Goal: Task Accomplishment & Management: Manage account settings

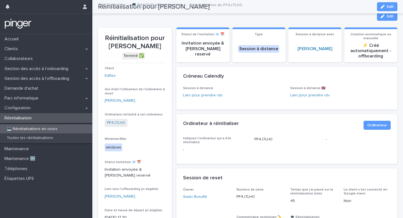
scroll to position [37, 0]
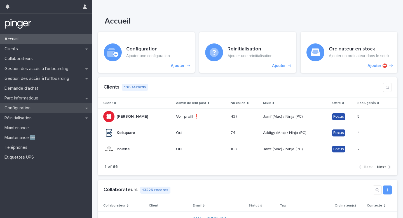
click at [61, 110] on div "Configuration" at bounding box center [46, 108] width 92 height 10
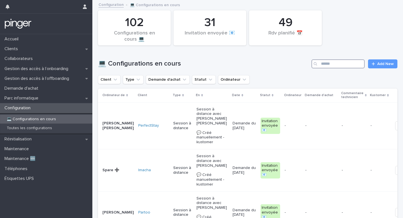
click at [335, 64] on input "Search" at bounding box center [337, 63] width 53 height 9
paste input "**********"
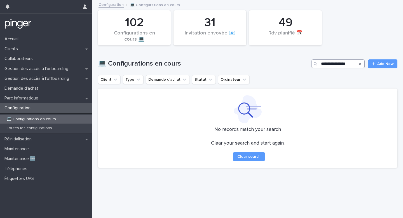
scroll to position [0, 1]
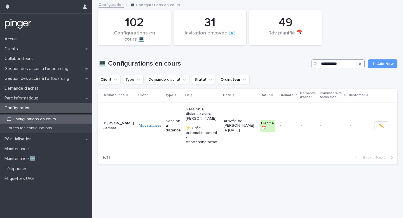
type input "**********"
click at [186, 132] on p "Session à distance avec Claudia Giuliani ⚡ Créé automatiquement - onboarding/ac…" at bounding box center [202, 125] width 33 height 37
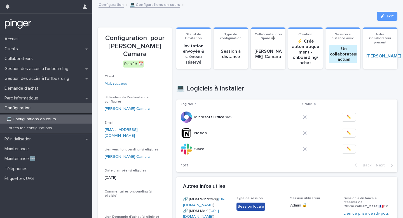
click at [383, 22] on div "Loading... Saving… Loading... Saving… Type de configuration Session à distance …" at bounding box center [286, 221] width 221 height 398
click at [384, 17] on icon "button" at bounding box center [382, 16] width 4 height 4
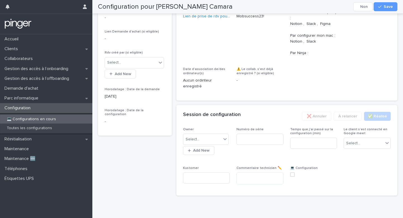
scroll to position [234, 0]
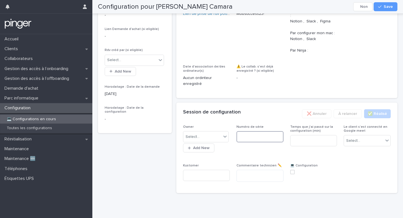
click at [253, 142] on input at bounding box center [259, 136] width 47 height 11
paste input "**********"
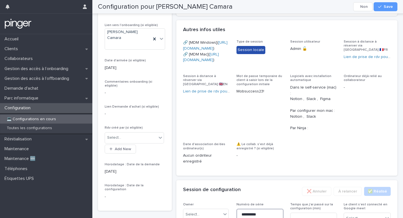
scroll to position [116, 0]
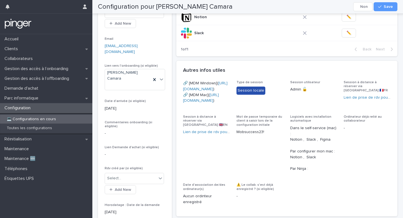
type input "**********"
click at [275, 108] on span "Type de session Session locale" at bounding box center [259, 94] width 47 height 28
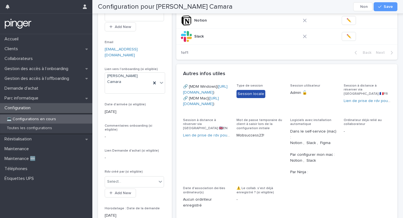
copy link "https://mobsuccess.jamfcloud.com/enroll?invitation=2184922984997459511582063513…"
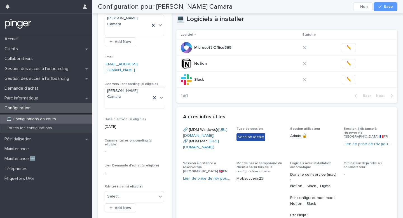
scroll to position [97, 0]
click at [137, 56] on p "Email" at bounding box center [135, 58] width 60 height 4
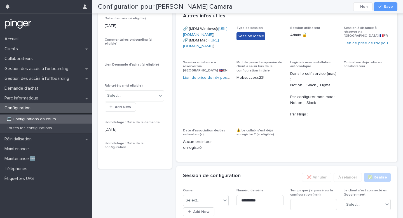
scroll to position [103, 0]
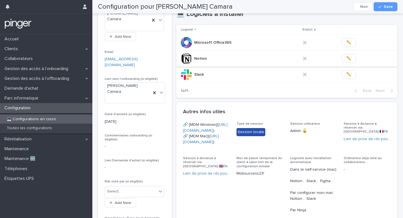
click at [349, 59] on span "✏️" at bounding box center [348, 59] width 5 height 6
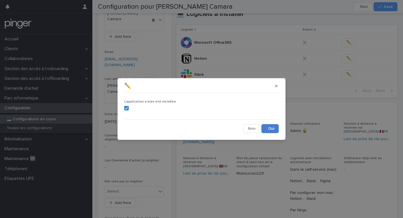
click at [269, 131] on button "Save" at bounding box center [269, 128] width 17 height 9
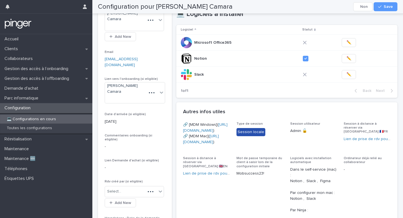
click at [346, 75] on span "✏️" at bounding box center [348, 75] width 5 height 6
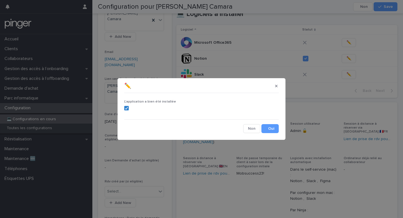
click at [268, 133] on div "L'application a bien été installée Cancel Save" at bounding box center [201, 114] width 157 height 41
click at [272, 128] on button "Save" at bounding box center [269, 128] width 17 height 9
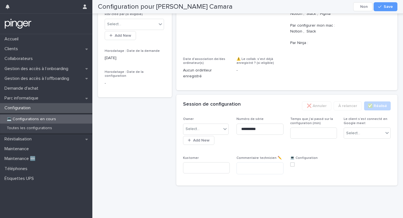
scroll to position [279, 0]
click at [310, 138] on input at bounding box center [313, 132] width 47 height 11
type input "**"
click at [363, 138] on div "Select..." at bounding box center [363, 132] width 39 height 9
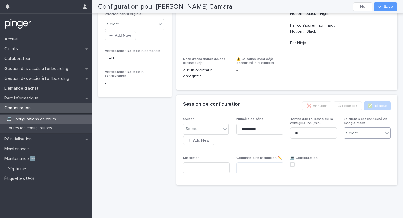
click at [363, 138] on div "Select..." at bounding box center [363, 132] width 39 height 9
click at [362, 193] on div "Non" at bounding box center [367, 191] width 46 height 10
click at [294, 166] on span at bounding box center [292, 164] width 4 height 4
click at [209, 133] on div "Select..." at bounding box center [202, 128] width 38 height 9
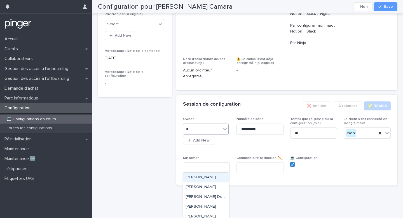
type input "**"
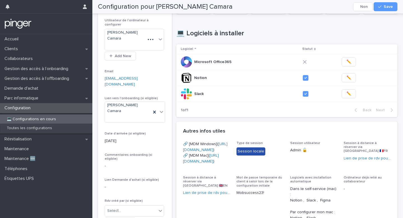
scroll to position [75, 0]
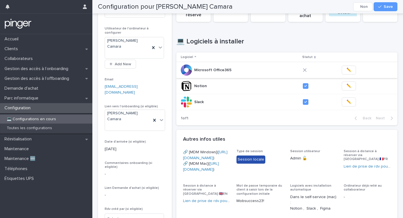
click at [351, 68] on button "✏️" at bounding box center [348, 69] width 14 height 9
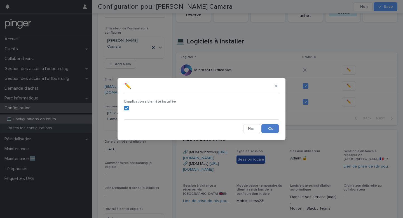
click at [271, 126] on button "Save" at bounding box center [269, 128] width 17 height 9
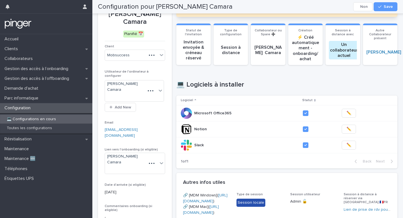
scroll to position [0, 0]
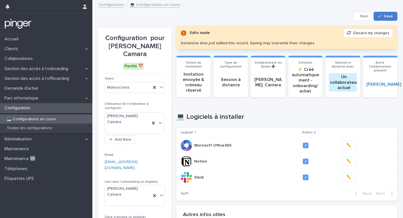
click at [393, 12] on button "Save" at bounding box center [385, 16] width 24 height 9
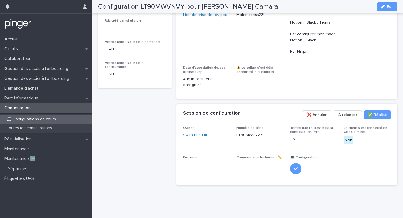
scroll to position [279, 0]
click at [254, 133] on p "LT90MWVNVY" at bounding box center [249, 135] width 26 height 6
copy div "LT90MWVNVY"
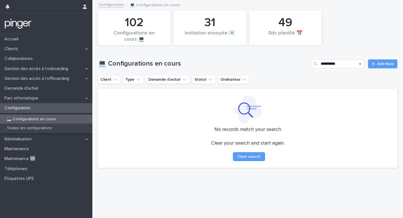
click at [60, 107] on div "Configuration" at bounding box center [46, 108] width 92 height 10
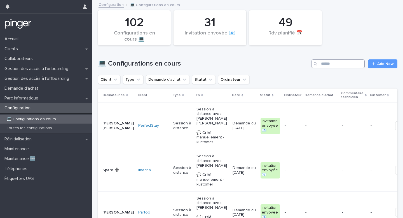
click at [329, 67] on input "Search" at bounding box center [337, 63] width 53 height 9
type input "*********"
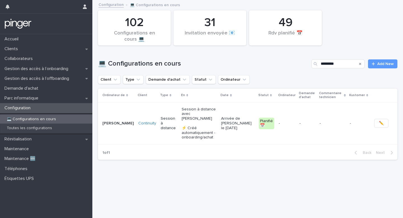
click at [294, 114] on td "-" at bounding box center [286, 123] width 21 height 42
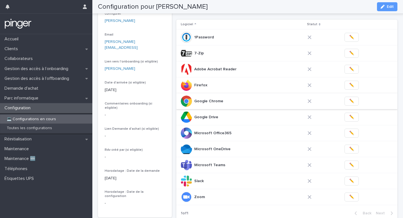
scroll to position [77, 0]
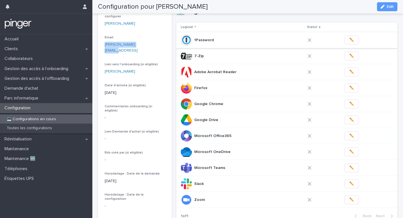
click at [349, 43] on button "✏️" at bounding box center [351, 40] width 14 height 9
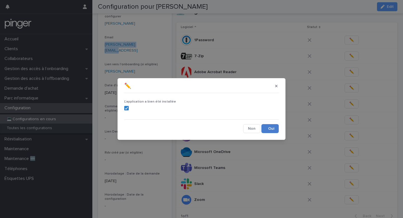
click at [275, 126] on button "Save" at bounding box center [269, 128] width 17 height 9
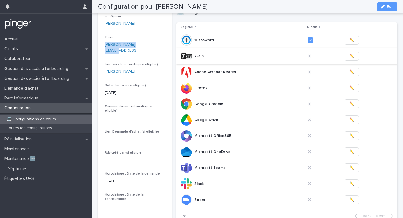
click at [349, 58] on span "✏️" at bounding box center [351, 56] width 5 height 6
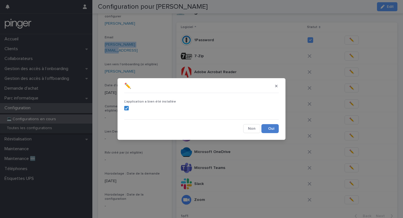
click at [274, 132] on button "Save" at bounding box center [269, 128] width 17 height 9
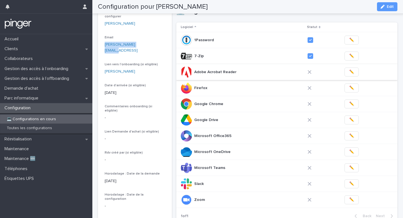
click at [348, 76] on button "✏️" at bounding box center [351, 71] width 14 height 9
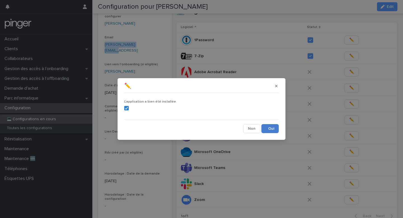
click at [273, 127] on button "Save" at bounding box center [269, 128] width 17 height 9
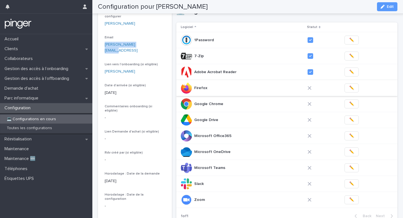
click at [347, 83] on button "✏️" at bounding box center [351, 87] width 14 height 9
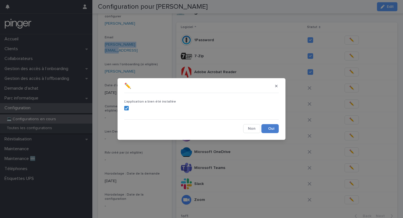
click at [274, 127] on button "Save" at bounding box center [269, 128] width 17 height 9
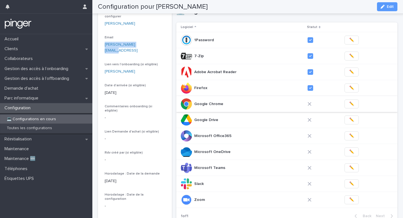
click at [350, 108] on button "✏️" at bounding box center [351, 103] width 14 height 9
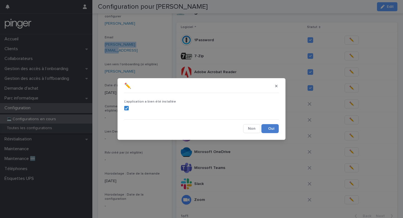
click at [271, 128] on button "Save" at bounding box center [269, 128] width 17 height 9
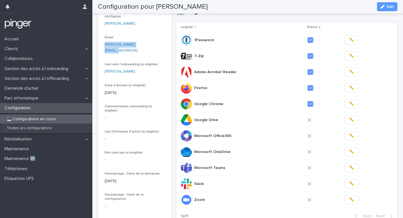
click at [351, 118] on span "✏️" at bounding box center [351, 120] width 5 height 6
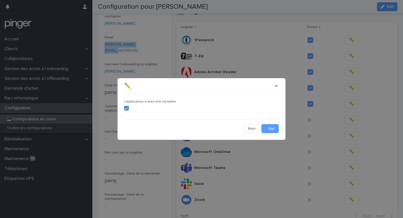
click at [278, 133] on div "L'application a bien été installée Cancel Save" at bounding box center [201, 114] width 157 height 41
click at [274, 129] on button "Save" at bounding box center [269, 128] width 17 height 9
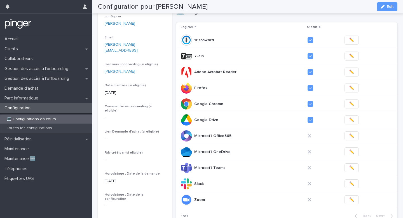
scroll to position [129, 0]
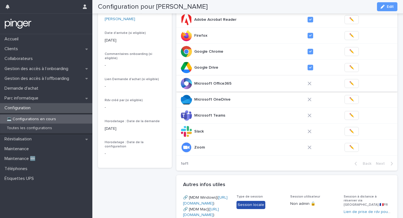
click at [352, 86] on button "✏️" at bounding box center [351, 83] width 14 height 9
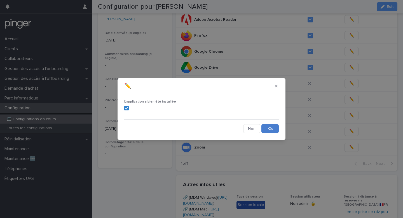
click at [268, 131] on button "Save" at bounding box center [269, 128] width 17 height 9
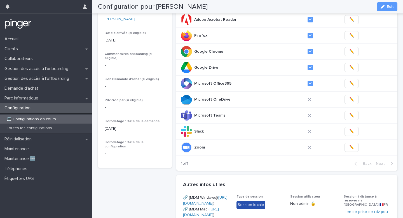
click at [353, 98] on button "✏️" at bounding box center [351, 99] width 14 height 9
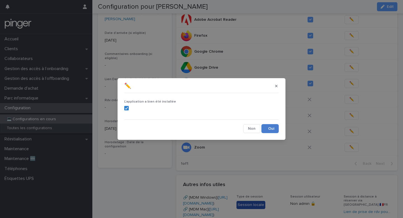
click at [269, 126] on button "Save" at bounding box center [269, 128] width 17 height 9
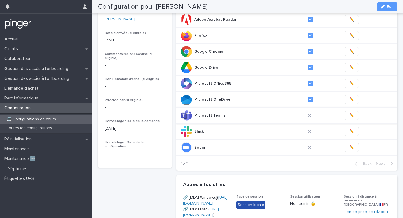
click at [350, 116] on span "✏️" at bounding box center [351, 115] width 5 height 6
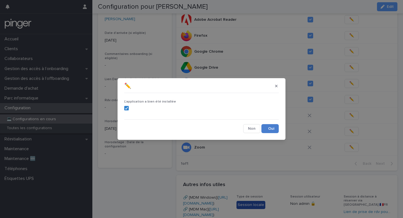
click at [269, 133] on button "Save" at bounding box center [269, 128] width 17 height 9
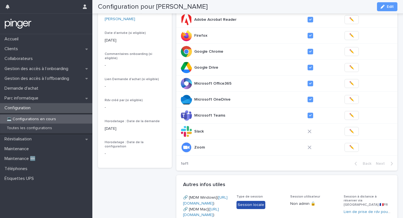
click at [349, 134] on span "✏️" at bounding box center [351, 131] width 5 height 6
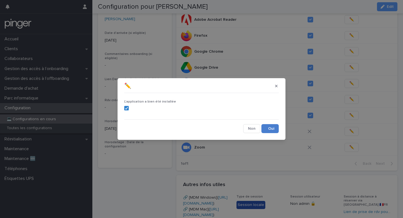
click at [276, 127] on button "Save" at bounding box center [269, 128] width 17 height 9
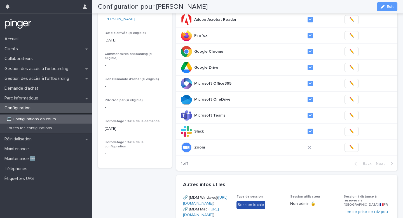
click at [350, 148] on span "✏️" at bounding box center [351, 147] width 5 height 6
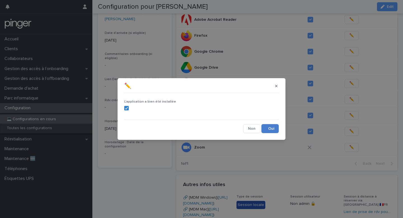
click at [272, 129] on button "Save" at bounding box center [269, 128] width 17 height 9
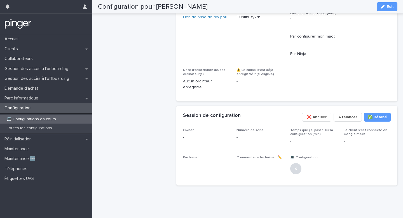
scroll to position [373, 0]
click at [383, 8] on icon "button" at bounding box center [382, 7] width 4 height 4
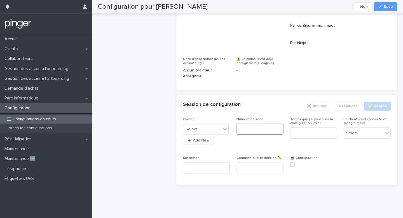
click at [254, 135] on input at bounding box center [259, 128] width 47 height 11
paste input "********"
type input "********"
click at [216, 134] on div "Select..." at bounding box center [202, 128] width 38 height 9
type input "****"
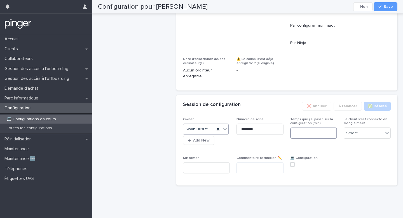
click at [293, 138] on input at bounding box center [313, 132] width 47 height 11
type input "**"
click at [355, 136] on div "Select..." at bounding box center [353, 133] width 14 height 6
click at [352, 195] on span "Non" at bounding box center [351, 195] width 10 height 6
click at [293, 166] on span at bounding box center [292, 164] width 4 height 4
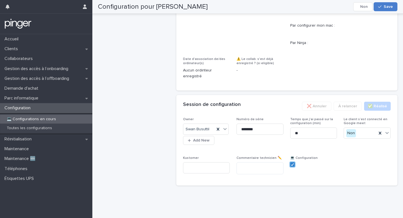
click at [388, 10] on button "Save" at bounding box center [385, 6] width 24 height 9
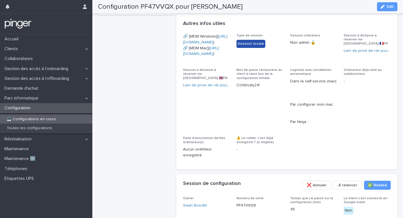
scroll to position [0, 0]
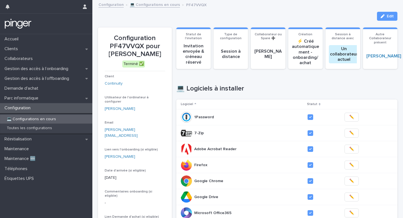
click at [67, 119] on div "💻 Configurations en cours" at bounding box center [46, 118] width 92 height 9
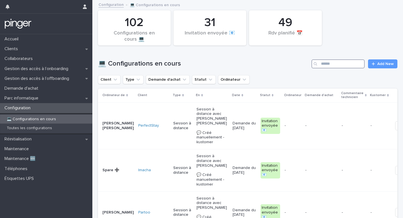
click at [347, 61] on input "Search" at bounding box center [337, 63] width 53 height 9
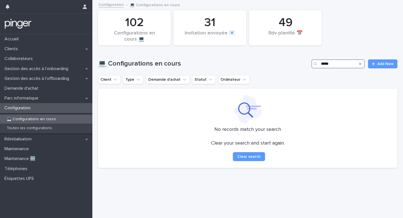
type input "******"
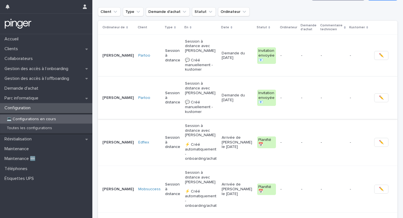
scroll to position [73, 0]
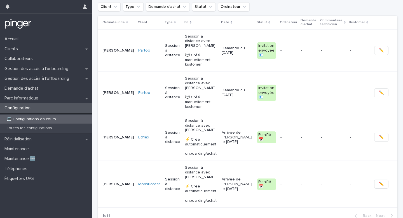
click at [301, 161] on td "-" at bounding box center [309, 184] width 20 height 47
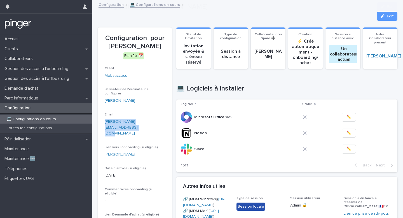
scroll to position [38, 0]
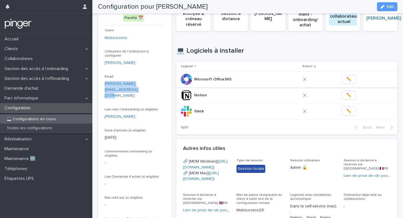
click at [349, 81] on span "✏️" at bounding box center [348, 79] width 5 height 6
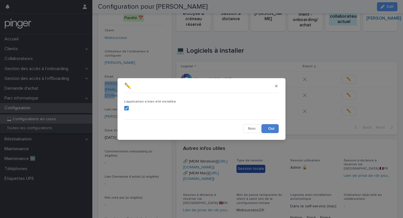
click at [270, 131] on button "Save" at bounding box center [269, 128] width 17 height 9
click at [348, 96] on div "✏️ L'application a bien été installée Cancel Loading... Save" at bounding box center [201, 109] width 403 height 218
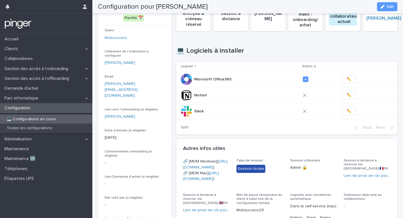
click at [348, 96] on span "✏️" at bounding box center [348, 95] width 5 height 6
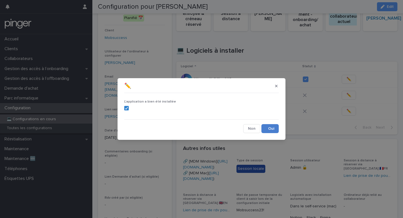
click at [270, 130] on button "Save" at bounding box center [269, 128] width 17 height 9
click at [348, 109] on div "✏️ L'application a bien été installée Cancel Loading... Save" at bounding box center [201, 109] width 403 height 218
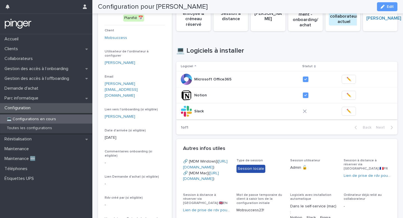
click at [348, 109] on span "✏️" at bounding box center [348, 111] width 5 height 6
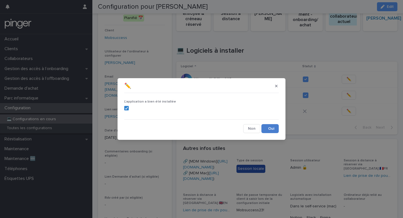
click at [275, 125] on button "Save" at bounding box center [269, 128] width 17 height 9
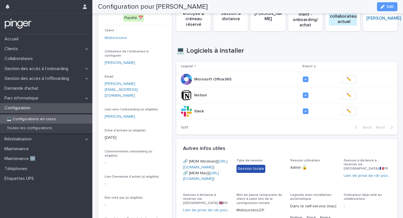
scroll to position [231, 0]
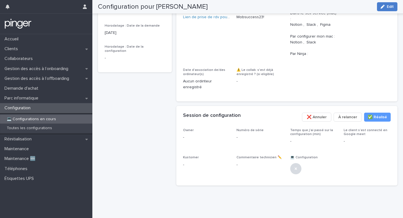
click at [385, 3] on button "Edit" at bounding box center [387, 6] width 20 height 9
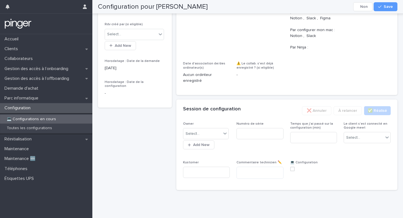
scroll to position [288, 0]
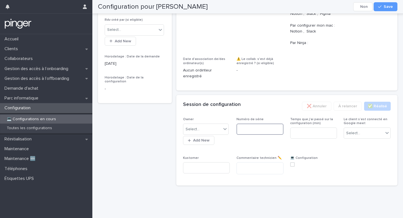
click at [250, 125] on input at bounding box center [259, 128] width 47 height 11
paste input "**********"
type input "**********"
click at [202, 132] on div "Select..." at bounding box center [202, 128] width 38 height 9
type input "****"
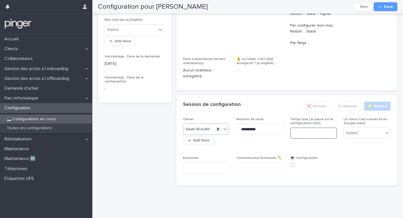
click at [295, 134] on input at bounding box center [313, 132] width 47 height 11
type input "**"
click at [372, 135] on div "Select..." at bounding box center [363, 132] width 39 height 9
click at [361, 150] on div "Non" at bounding box center [367, 154] width 46 height 10
click at [294, 163] on label at bounding box center [313, 164] width 47 height 4
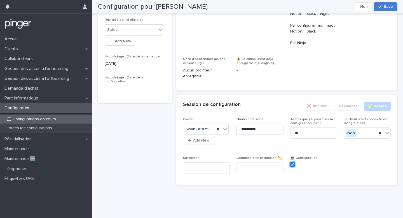
click at [387, 10] on button "Save" at bounding box center [385, 6] width 24 height 9
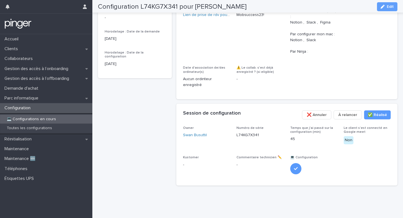
scroll to position [0, 0]
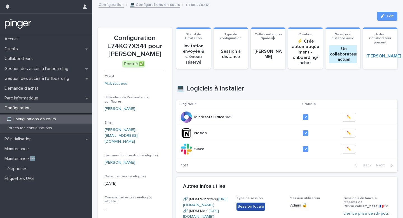
click at [65, 119] on div "💻 Configurations en cours" at bounding box center [46, 118] width 92 height 9
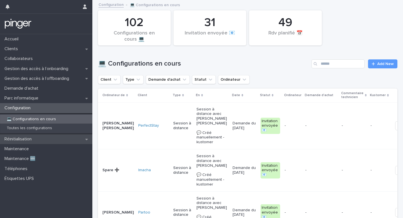
click at [68, 140] on div "Réinitialisation" at bounding box center [46, 139] width 92 height 10
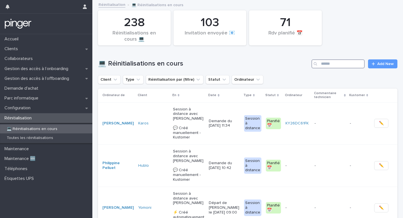
click at [350, 66] on input "Search" at bounding box center [337, 63] width 53 height 9
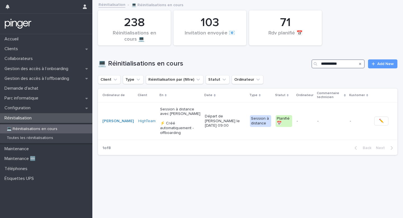
type input "**********"
click at [336, 119] on p "-" at bounding box center [331, 121] width 28 height 5
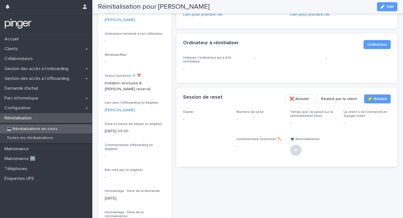
scroll to position [78, 0]
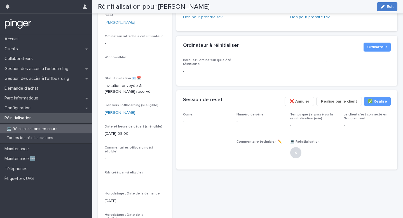
click at [379, 9] on button "Edit" at bounding box center [387, 6] width 20 height 9
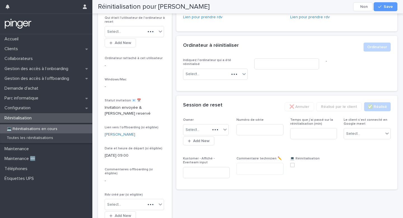
scroll to position [96, 0]
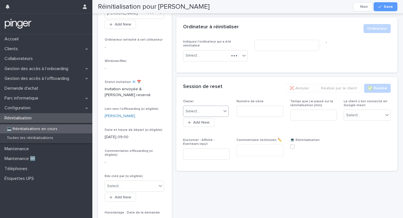
click at [201, 107] on div "Select..." at bounding box center [202, 111] width 38 height 9
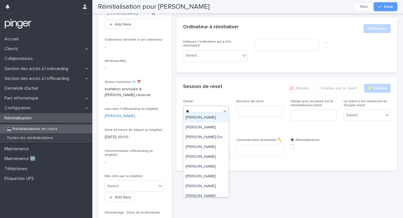
type input "****"
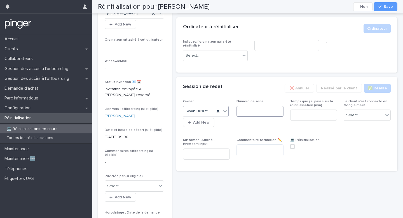
click at [248, 105] on input at bounding box center [259, 110] width 47 height 11
paste input "*******"
type input "*******"
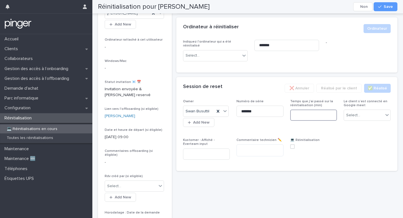
click at [307, 115] on input at bounding box center [313, 114] width 47 height 11
type input "**"
click at [351, 112] on div "Select..." at bounding box center [353, 115] width 14 height 6
click at [352, 128] on div "Non" at bounding box center [367, 132] width 46 height 10
click at [291, 144] on span at bounding box center [292, 146] width 4 height 4
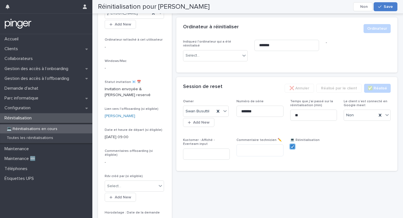
click at [387, 9] on button "Save" at bounding box center [385, 6] width 24 height 9
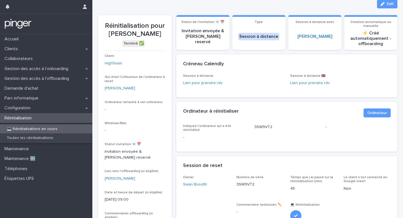
scroll to position [0, 0]
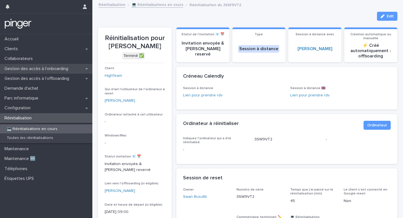
click at [67, 70] on p "Gestion des accès à l’onboarding" at bounding box center [37, 68] width 70 height 5
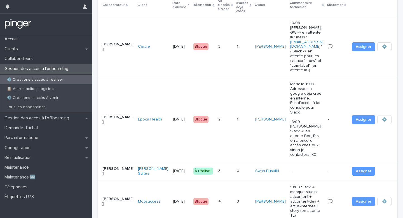
scroll to position [47, 0]
click at [173, 168] on p "22/9/2025" at bounding box center [181, 170] width 16 height 5
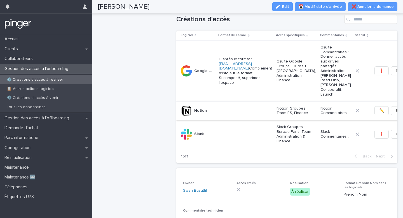
scroll to position [139, 0]
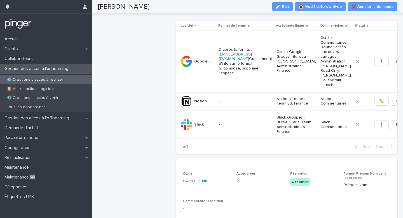
click at [379, 64] on span "❗" at bounding box center [381, 61] width 5 height 6
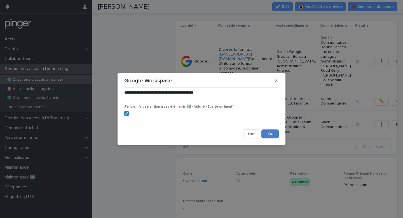
click at [268, 133] on button "Save" at bounding box center [269, 133] width 17 height 9
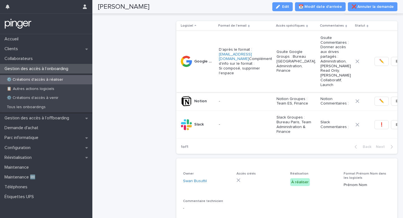
click at [379, 64] on span "✏️" at bounding box center [381, 61] width 5 height 6
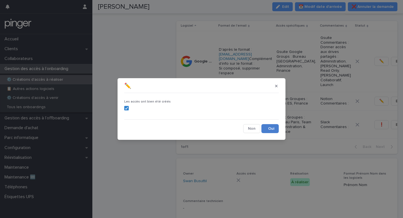
click at [275, 126] on button "Save" at bounding box center [269, 128] width 17 height 9
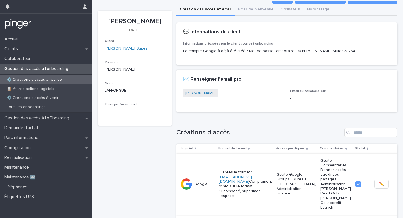
scroll to position [0, 0]
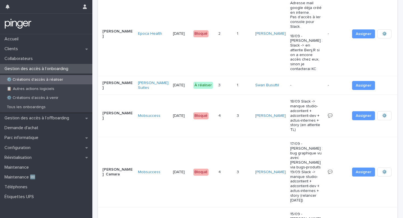
scroll to position [84, 0]
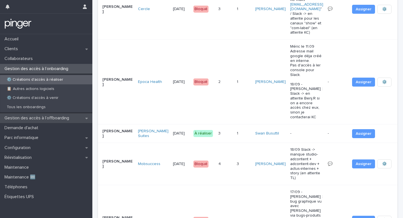
click at [54, 116] on p "Gestion des accès à l’offboarding" at bounding box center [37, 117] width 71 height 5
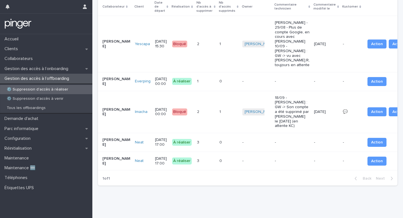
scroll to position [67, 0]
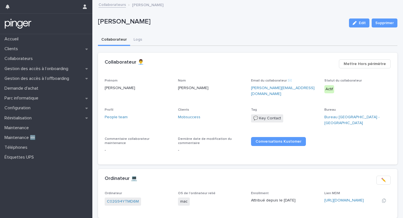
click at [346, 197] on div "https://mobsuccess.jamfcloud.com/computers.html?id=176" at bounding box center [350, 200] width 53 height 6
click at [350, 198] on link "https://mobsuccess.jamfcloud.com/computers.html?id=176" at bounding box center [343, 200] width 39 height 4
